Goal: Find specific page/section: Find specific page/section

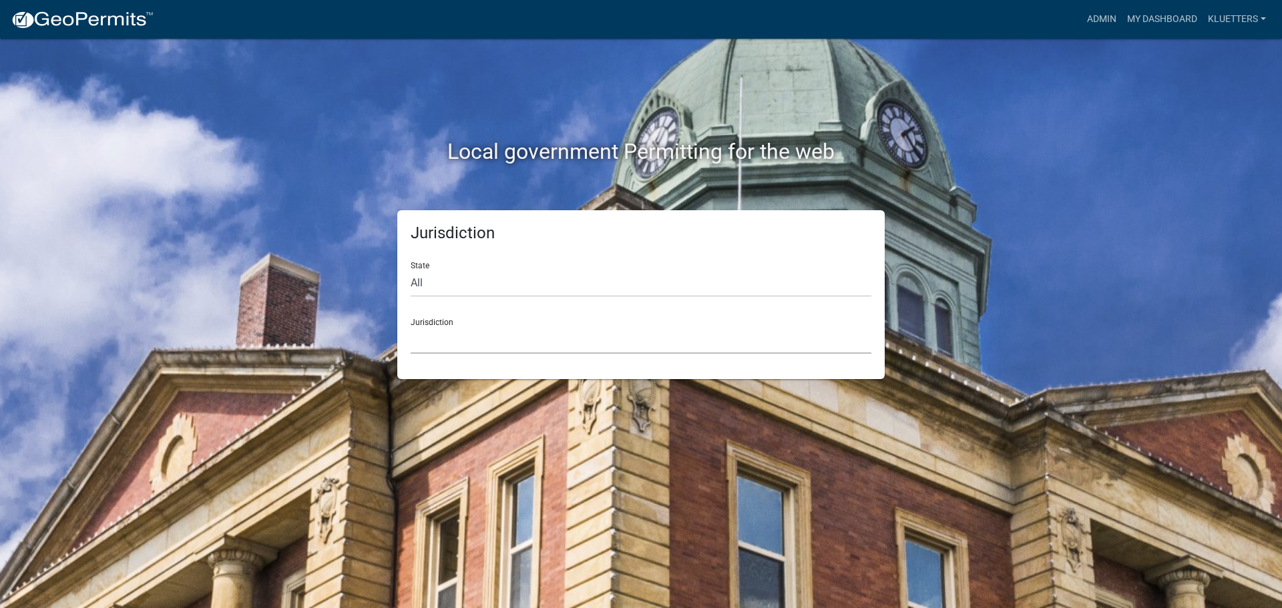
click at [493, 337] on select "[GEOGRAPHIC_DATA], [US_STATE] [GEOGRAPHIC_DATA], [US_STATE][PERSON_NAME][GEOGRA…" at bounding box center [641, 340] width 461 height 27
click at [1173, 22] on link "My Dashboard" at bounding box center [1162, 19] width 81 height 25
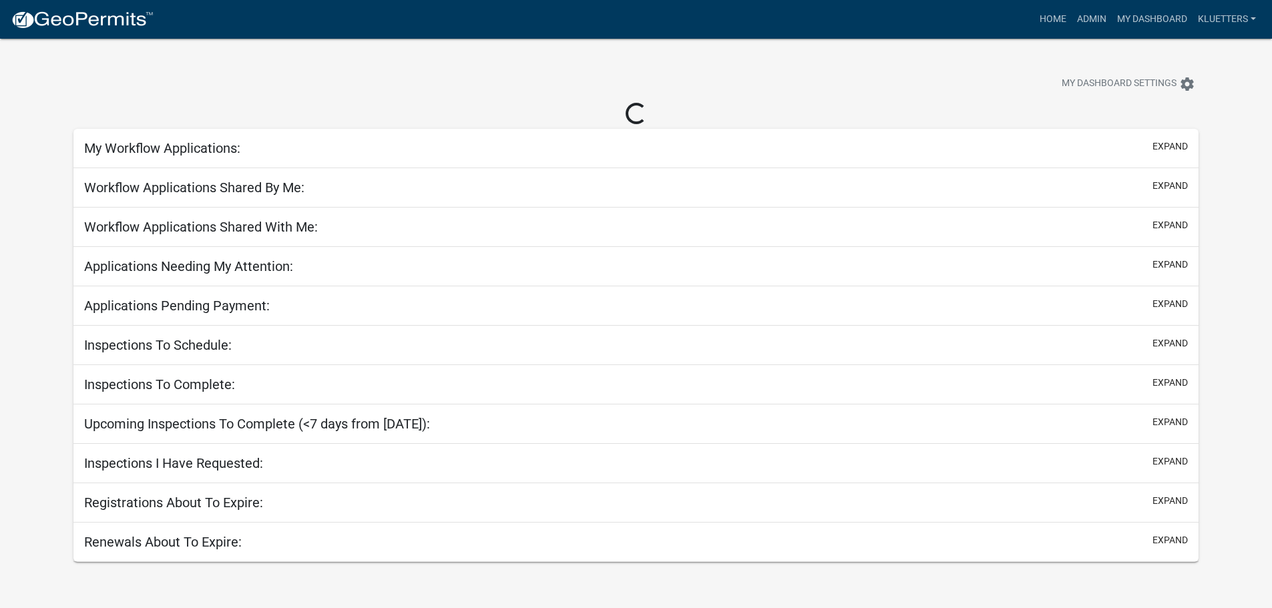
select select "3: 100"
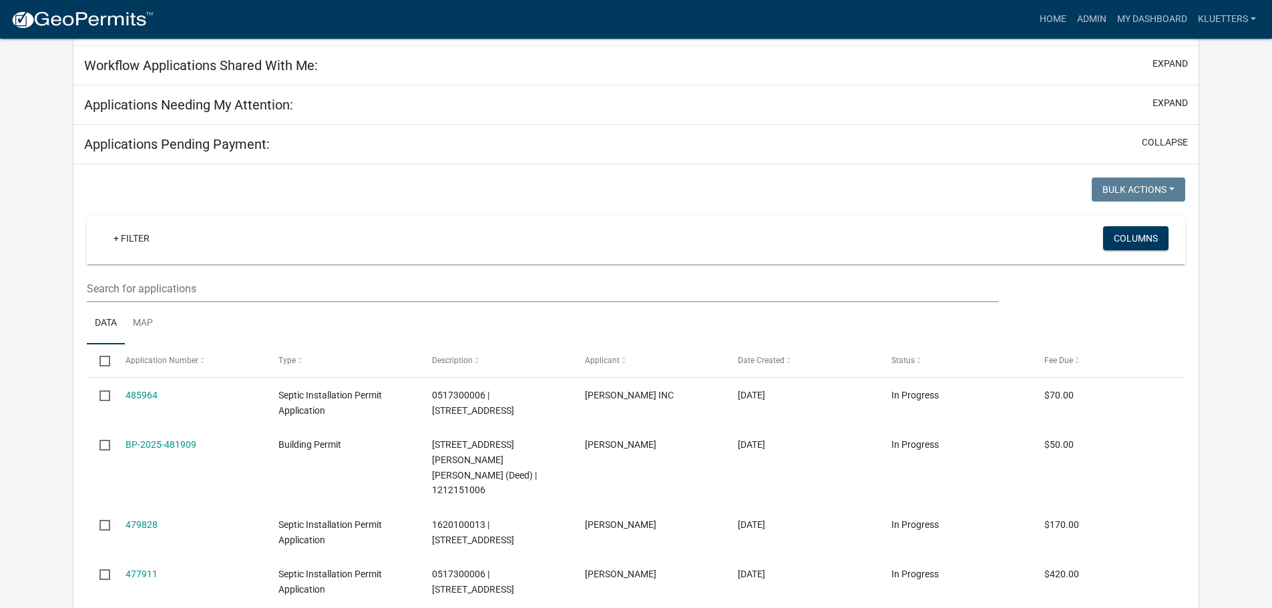
scroll to position [200, 0]
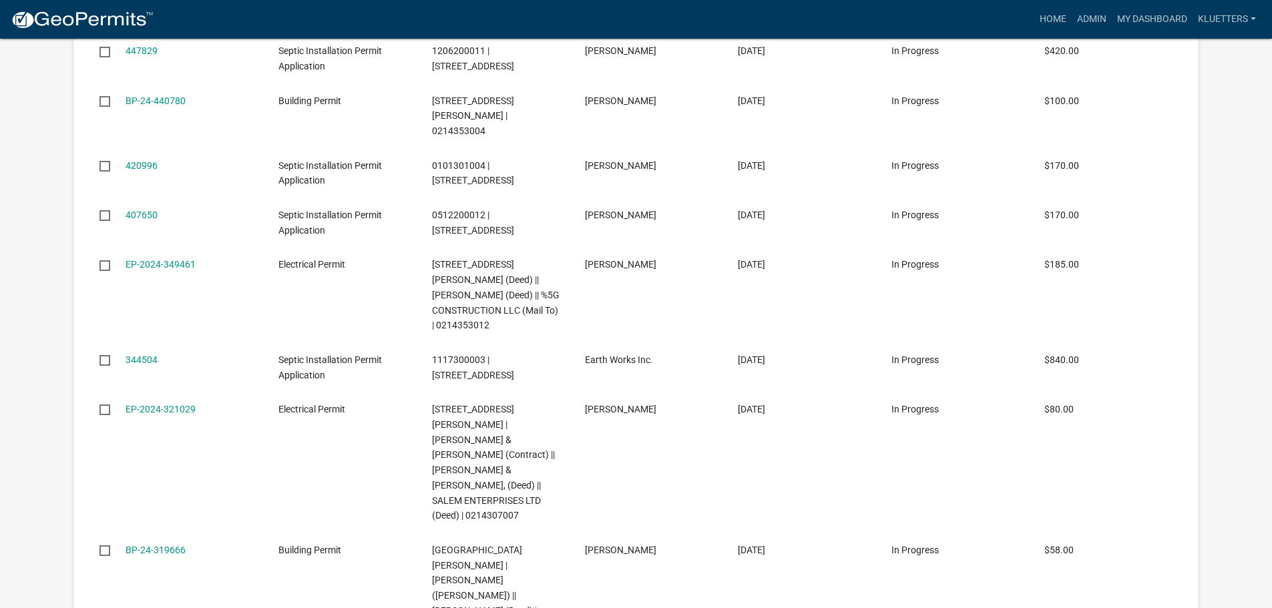
select select "3: 100"
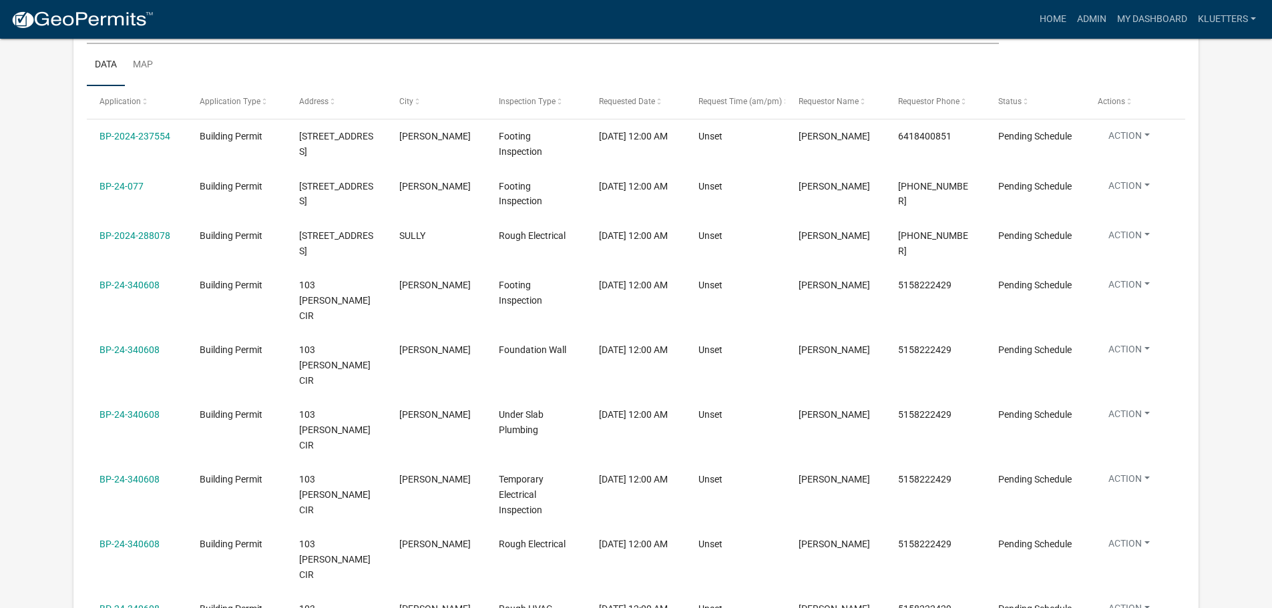
scroll to position [12036, 0]
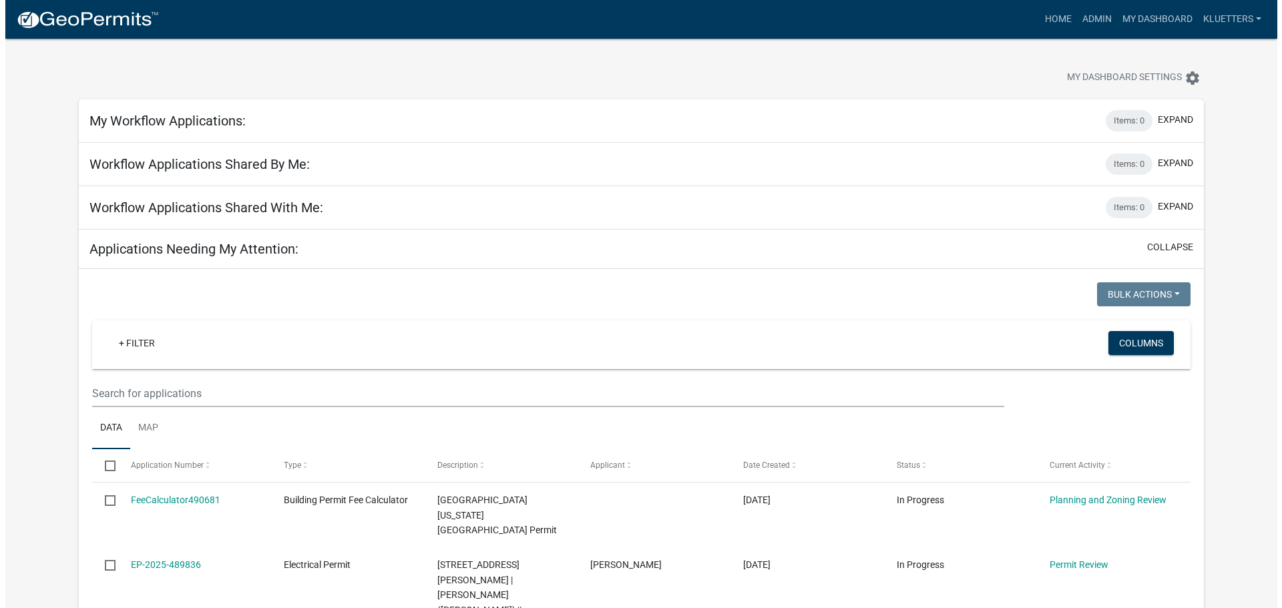
scroll to position [0, 0]
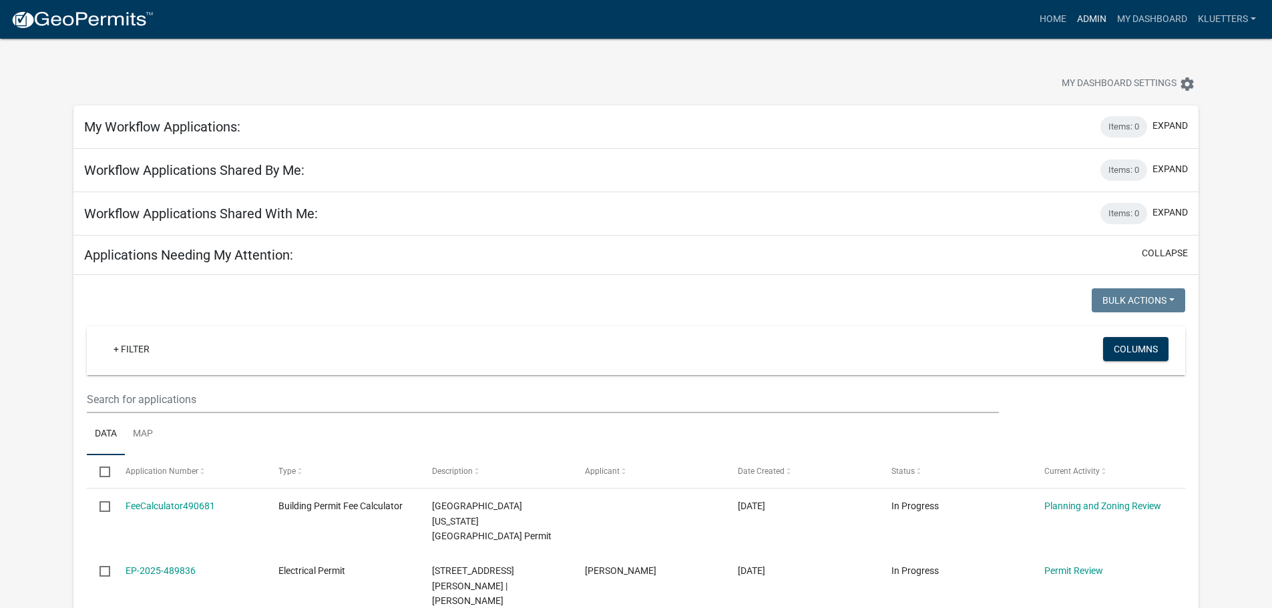
click at [1086, 13] on link "Admin" at bounding box center [1092, 19] width 40 height 25
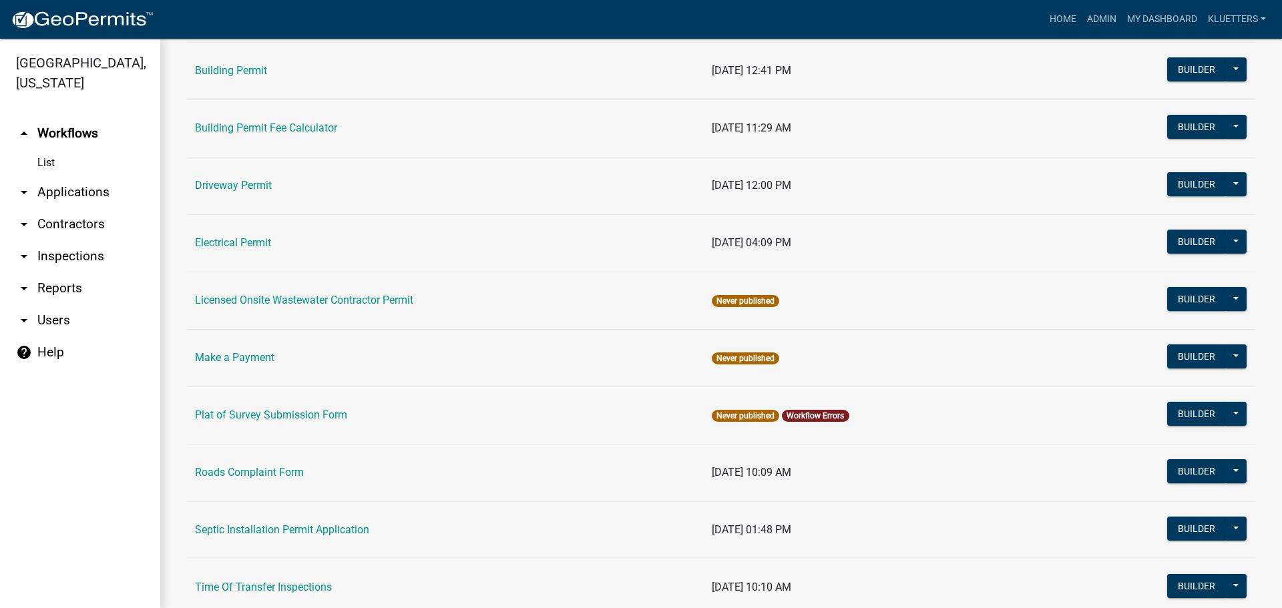
scroll to position [158, 0]
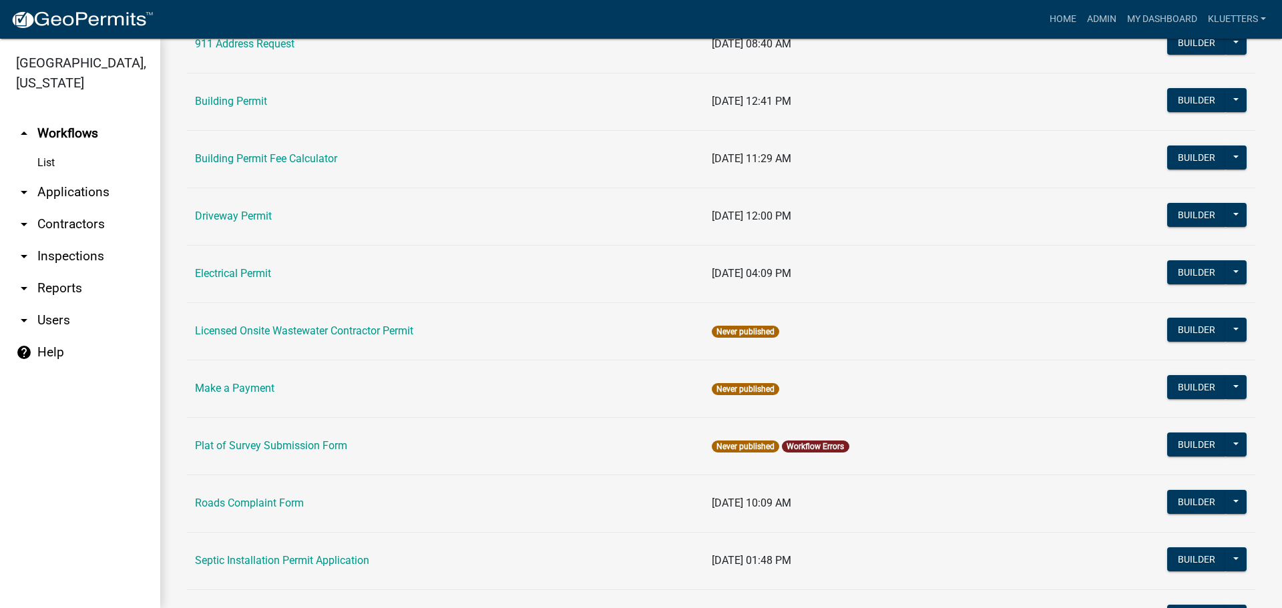
click at [53, 305] on link "arrow_drop_down Users" at bounding box center [80, 321] width 160 height 32
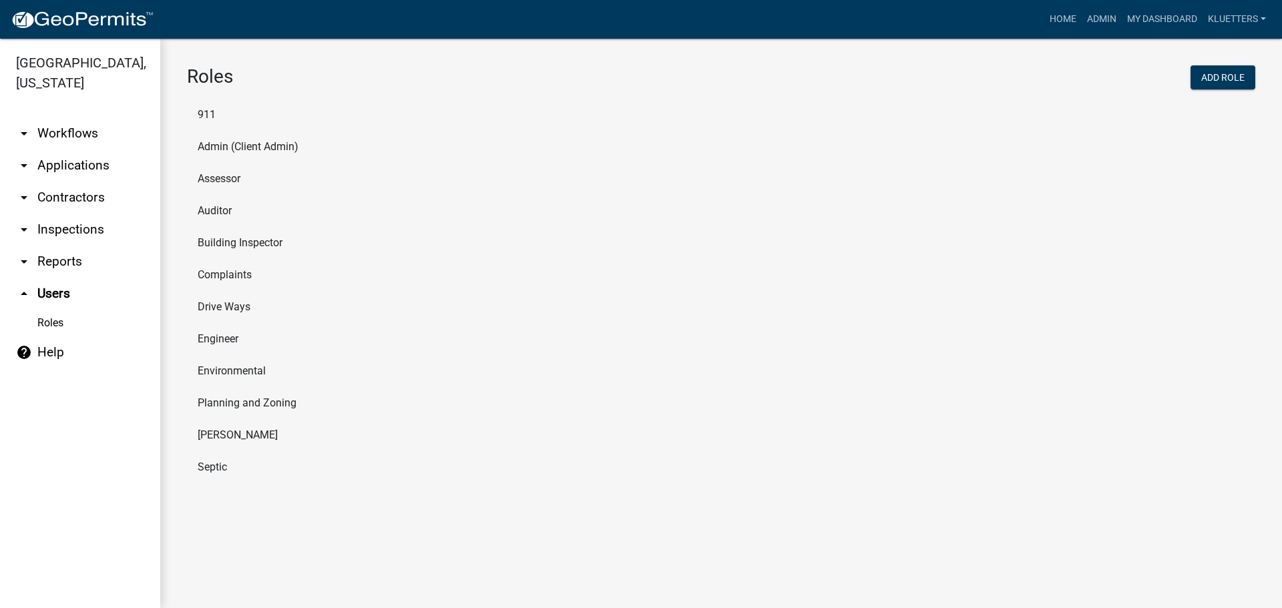
click at [238, 399] on li "Planning and Zoning" at bounding box center [721, 403] width 1068 height 32
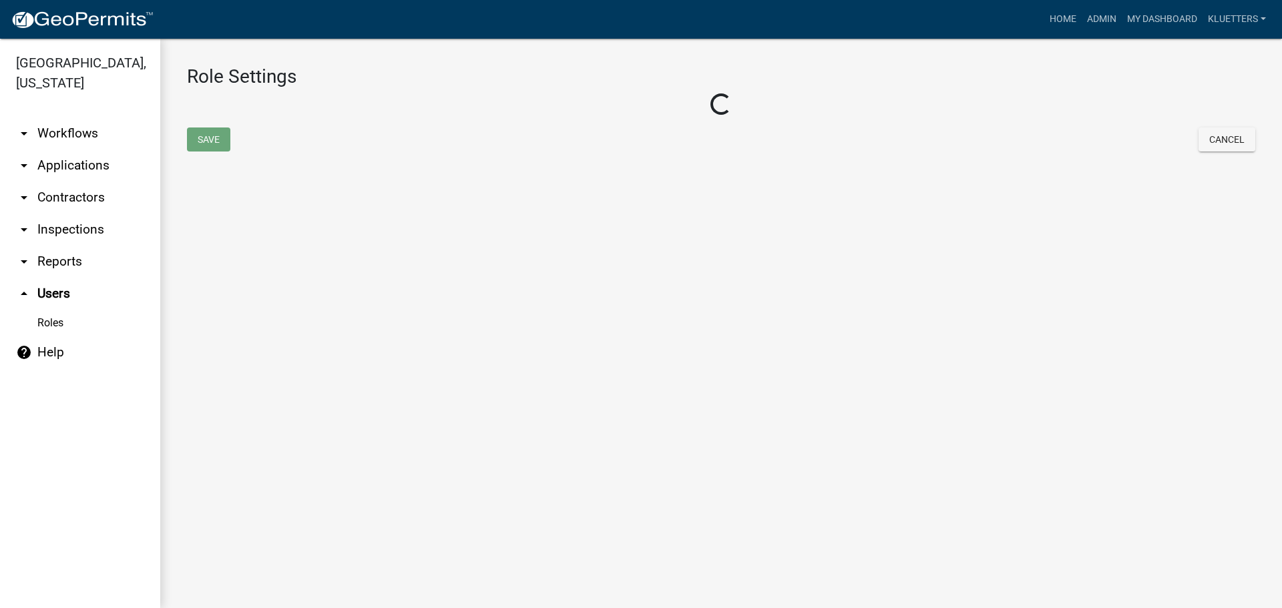
select select "7: light-green"
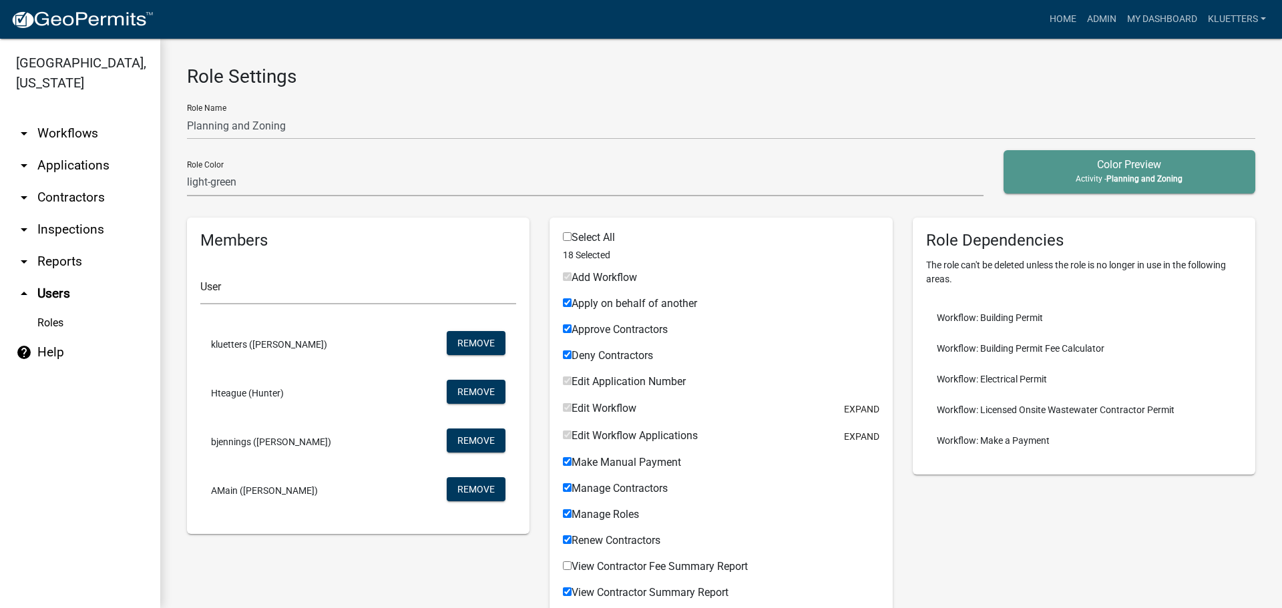
click at [88, 182] on link "arrow_drop_down Contractors" at bounding box center [80, 198] width 160 height 32
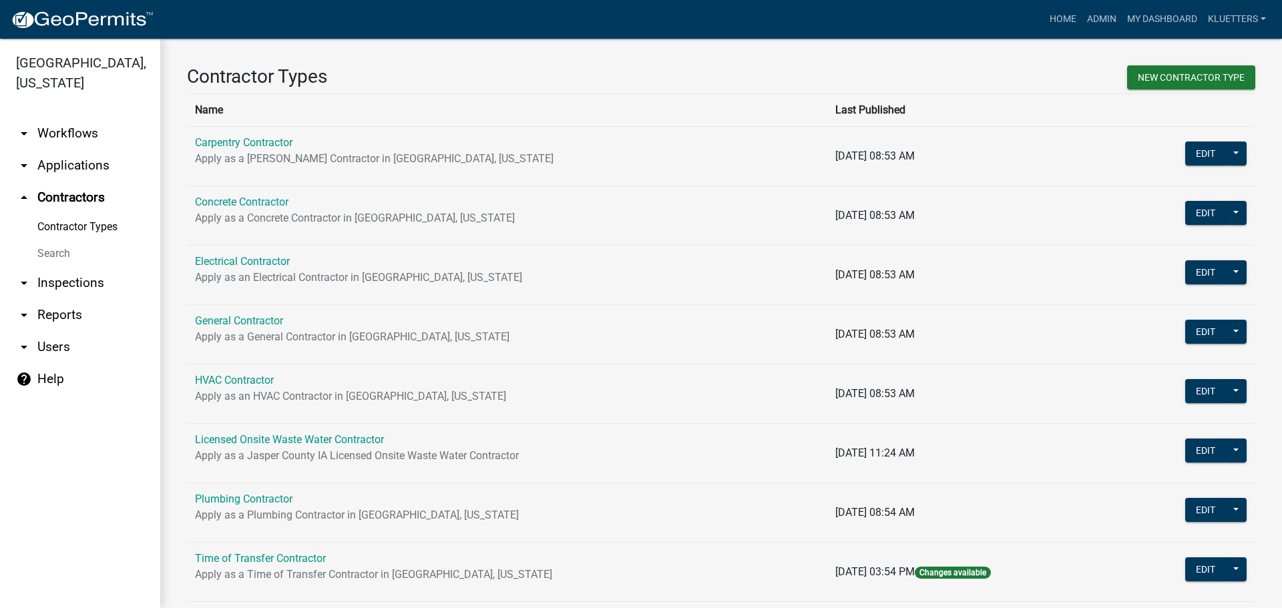
click at [80, 150] on link "arrow_drop_down Applications" at bounding box center [80, 166] width 160 height 32
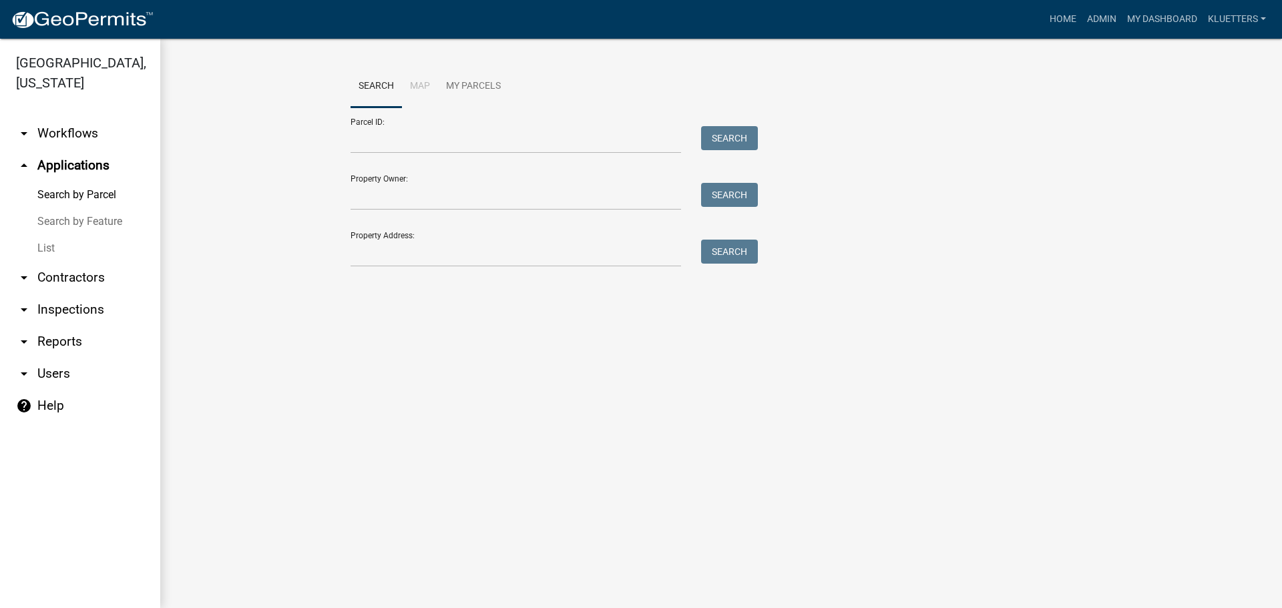
click at [53, 358] on link "arrow_drop_down Users" at bounding box center [80, 374] width 160 height 32
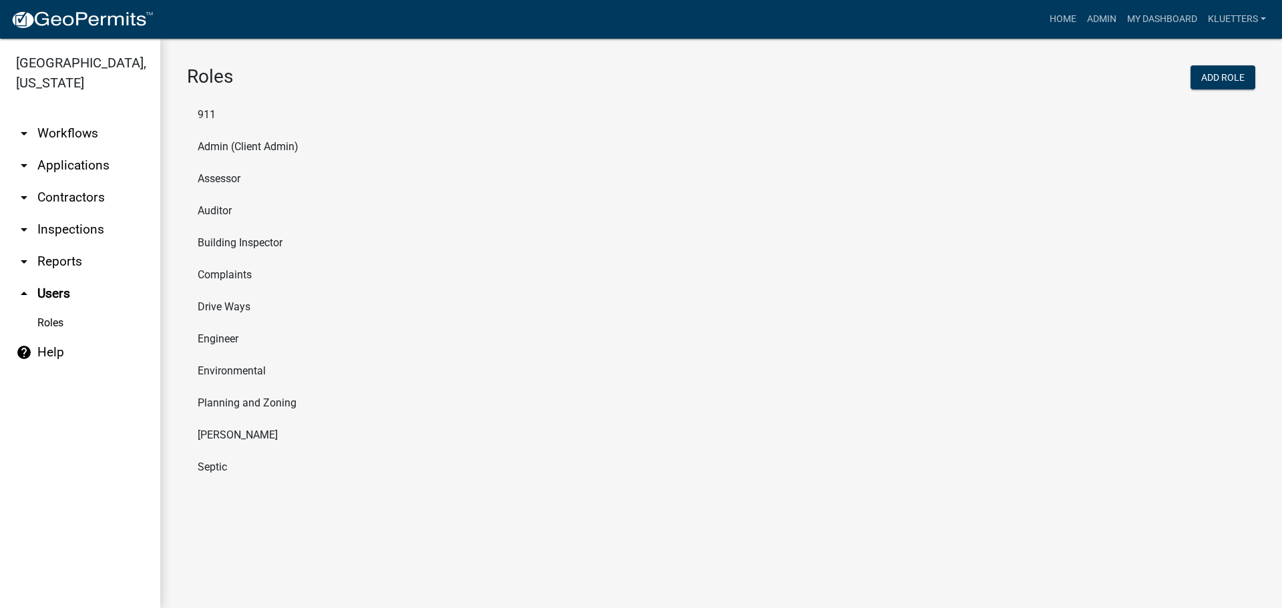
click at [226, 367] on li "Environmental" at bounding box center [721, 371] width 1068 height 32
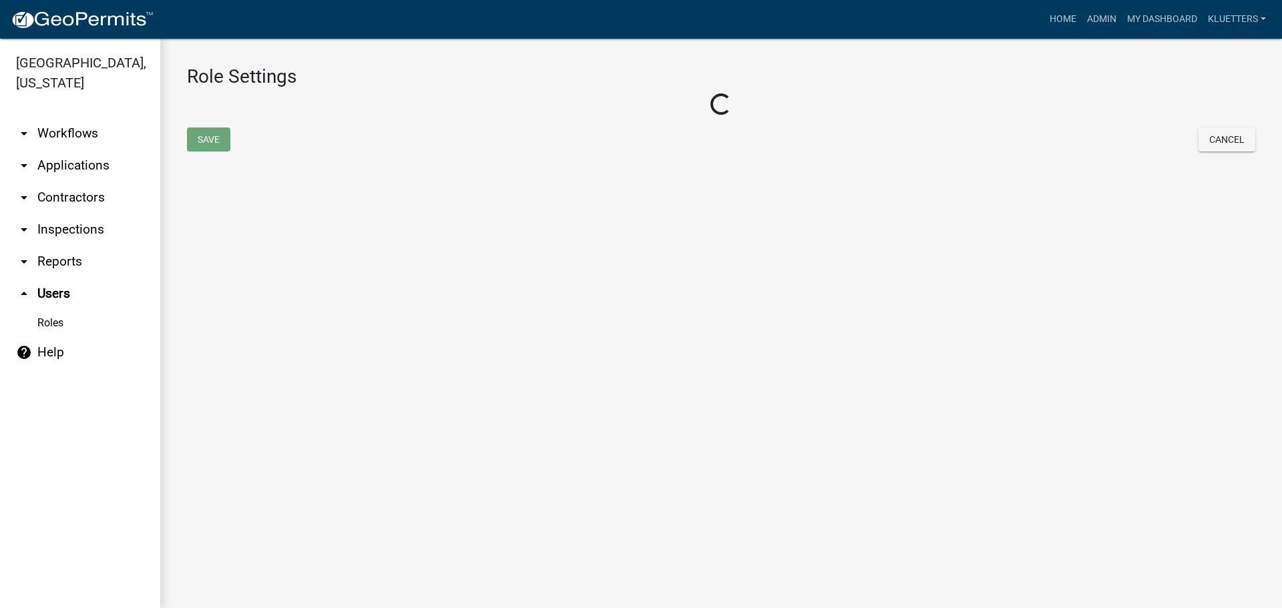
select select "1: green"
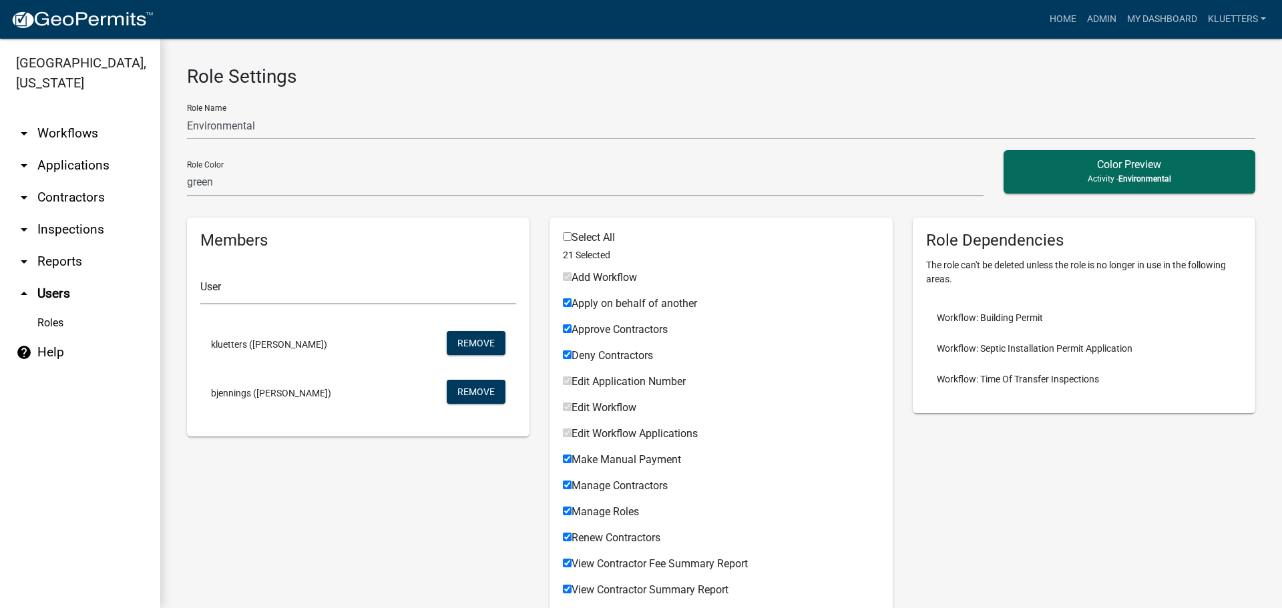
click at [77, 150] on link "arrow_drop_down Applications" at bounding box center [80, 166] width 160 height 32
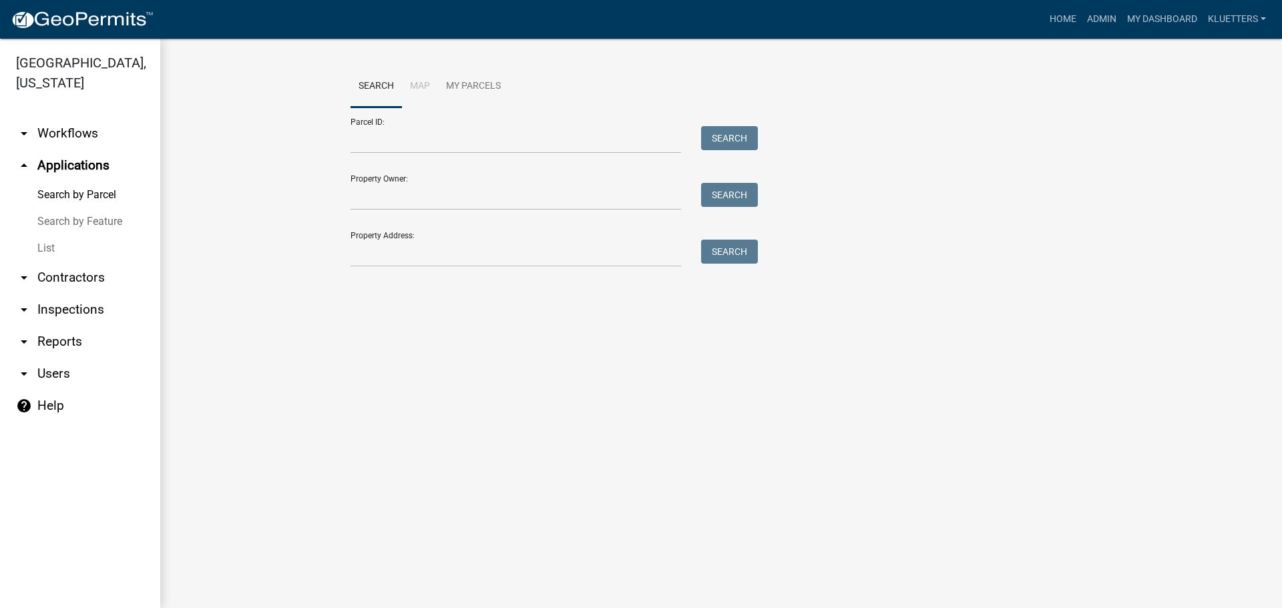
click at [69, 118] on link "arrow_drop_down Workflows" at bounding box center [80, 134] width 160 height 32
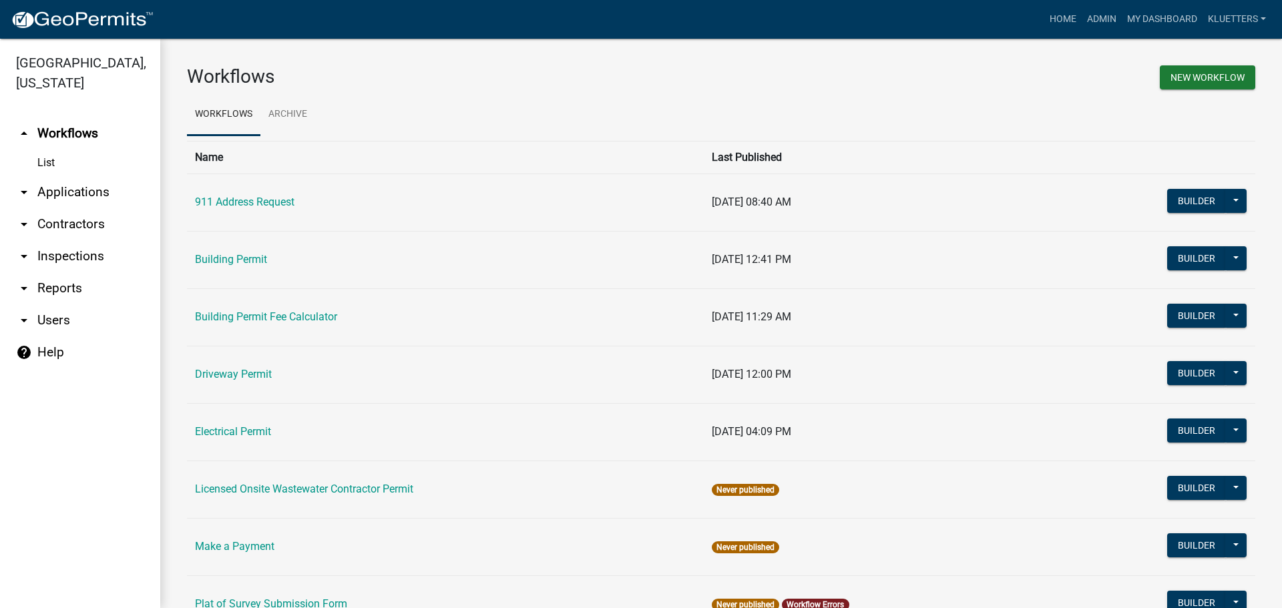
click at [65, 272] on link "arrow_drop_down Reports" at bounding box center [80, 288] width 160 height 32
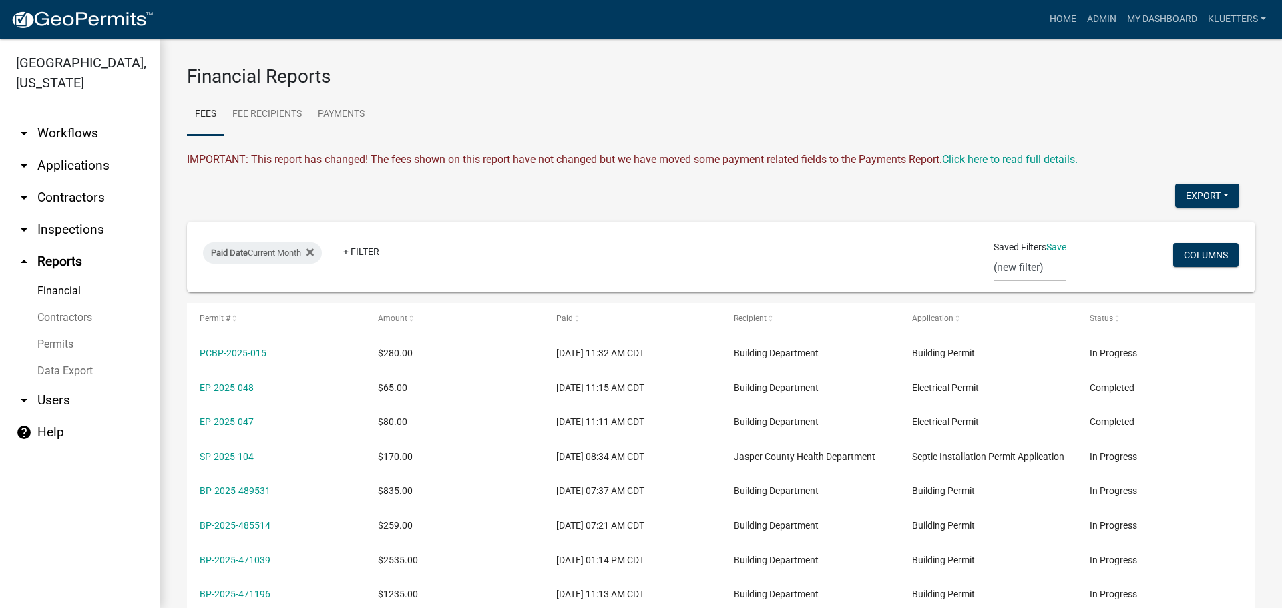
click at [66, 305] on link "Contractors" at bounding box center [80, 318] width 160 height 27
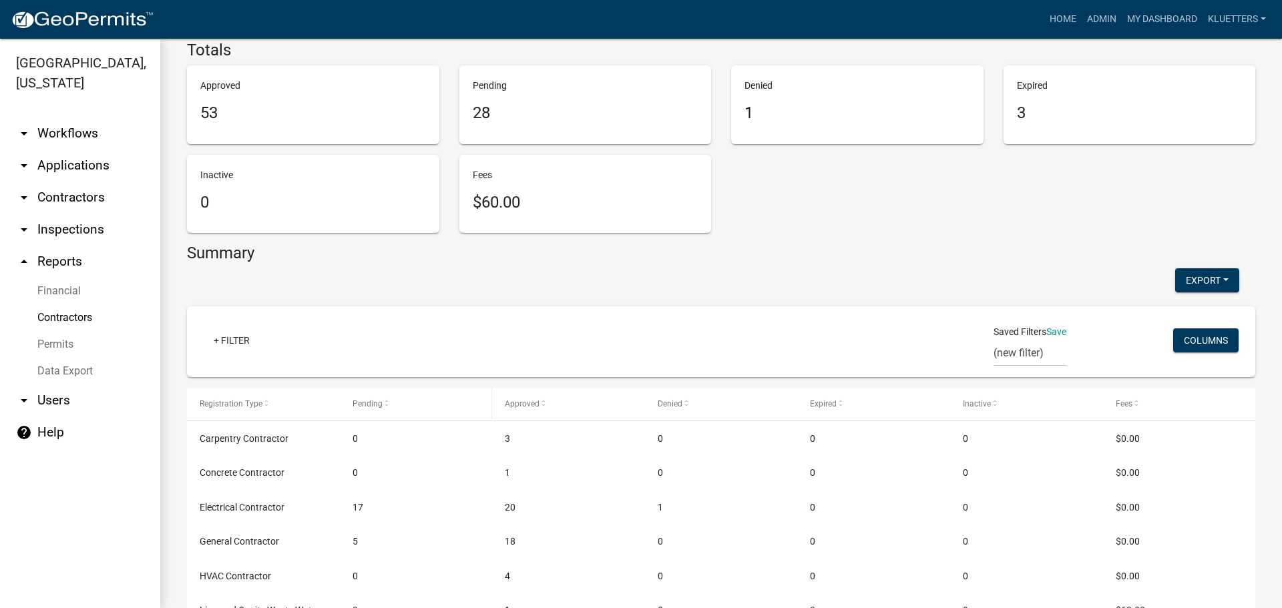
scroll to position [134, 0]
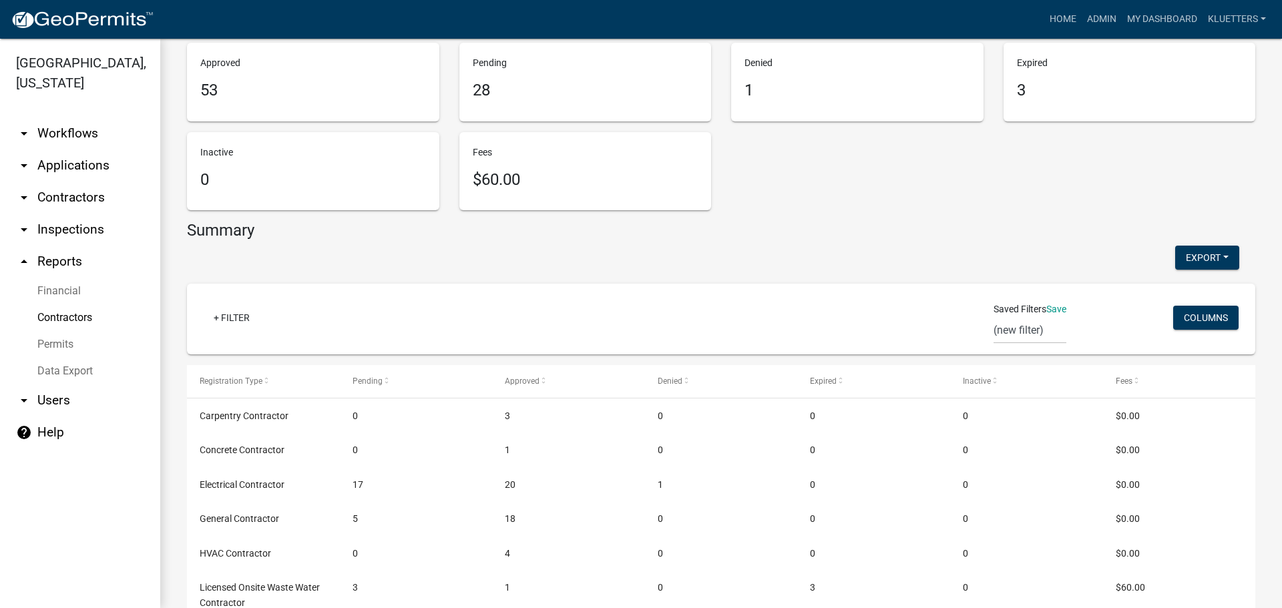
click at [70, 246] on link "arrow_drop_up Reports" at bounding box center [80, 262] width 160 height 32
